Goal: Information Seeking & Learning: Learn about a topic

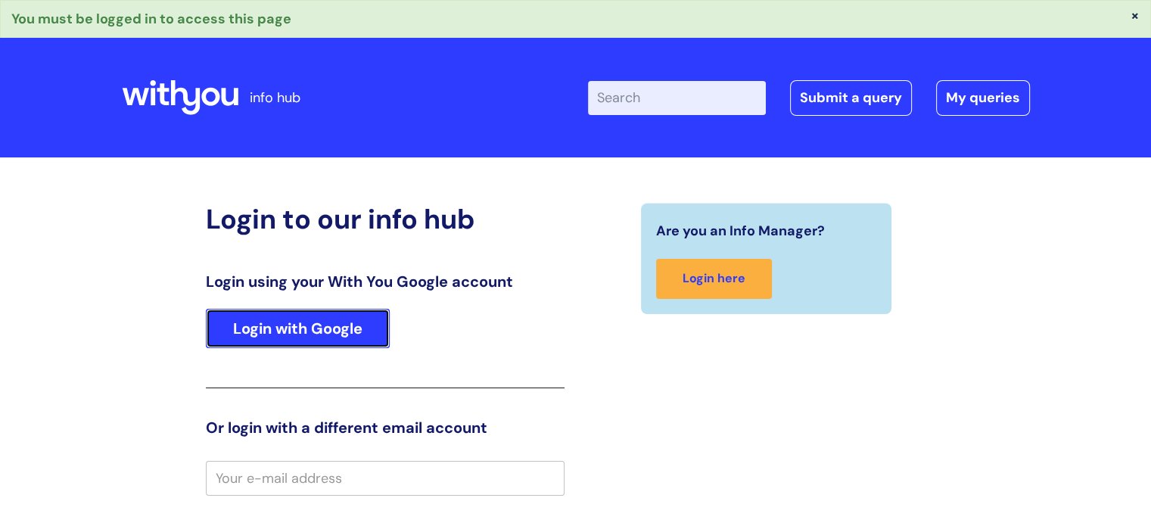
click at [288, 326] on link "Login with Google" at bounding box center [298, 328] width 184 height 39
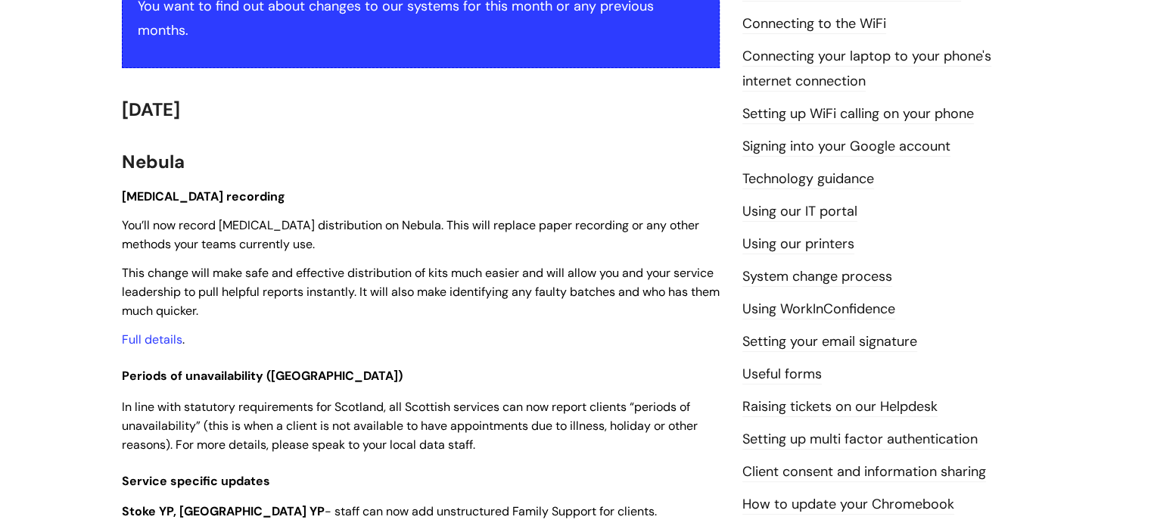
scroll to position [378, 0]
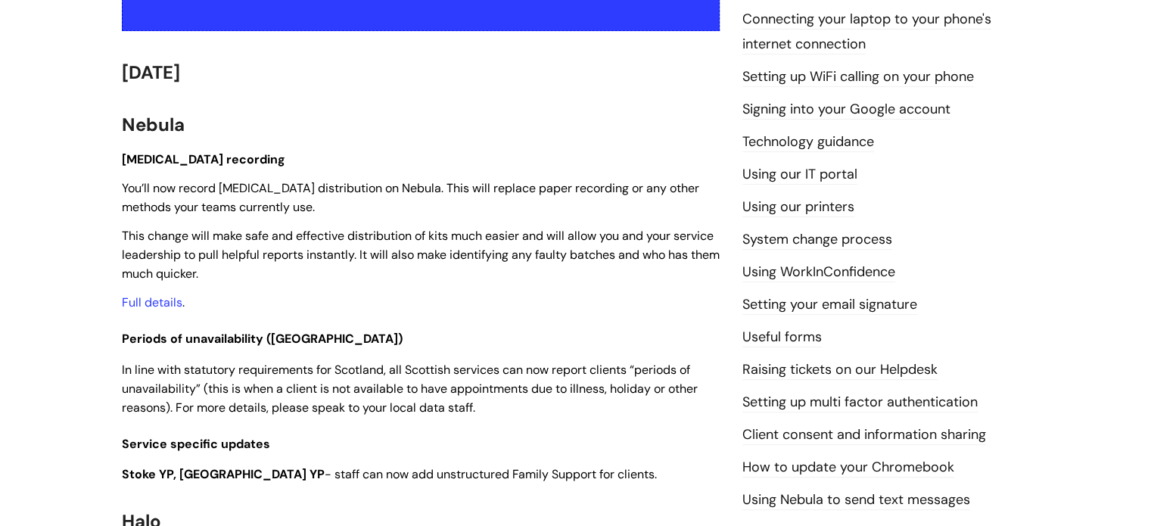
click at [384, 156] on p "Naloxone recording" at bounding box center [421, 159] width 598 height 19
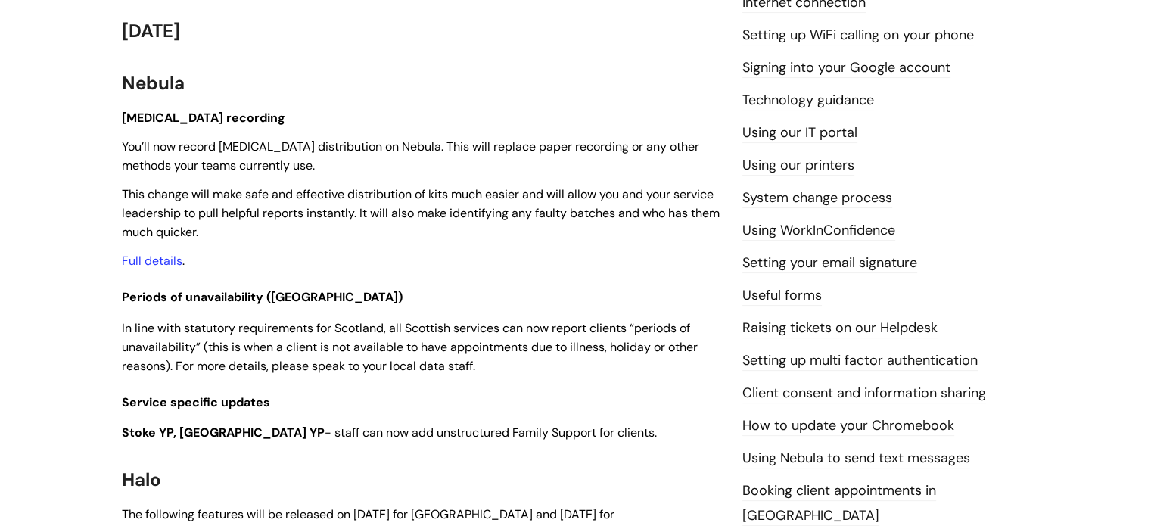
scroll to position [454, 0]
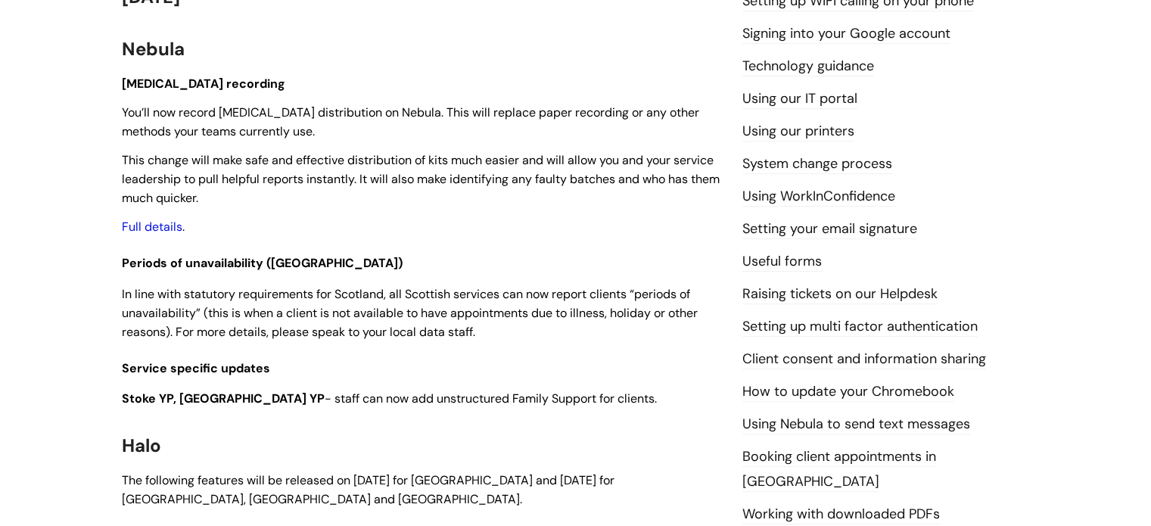
click at [148, 226] on link "Full details" at bounding box center [152, 227] width 61 height 16
